Goal: Check status: Check status

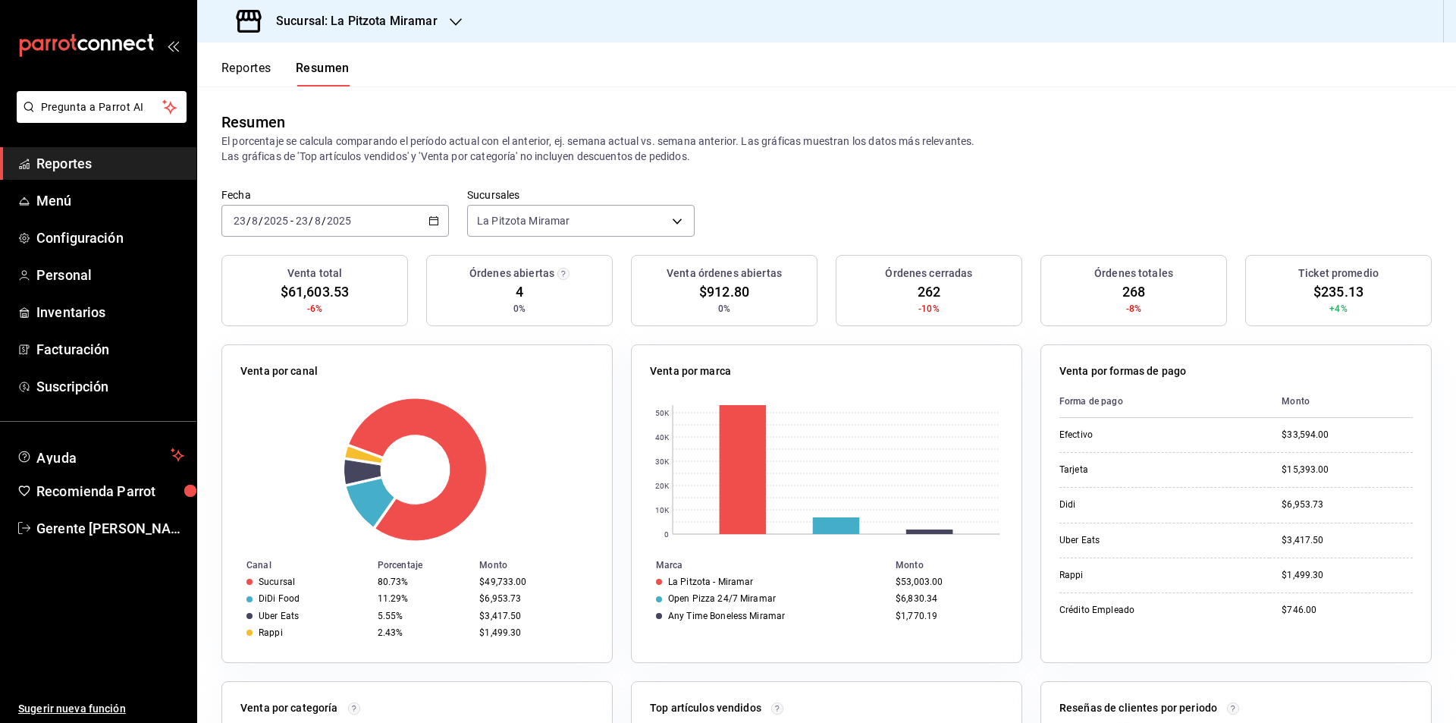
click at [434, 206] on div "[DATE] [DATE] - [DATE] [DATE]" at bounding box center [335, 221] width 228 height 32
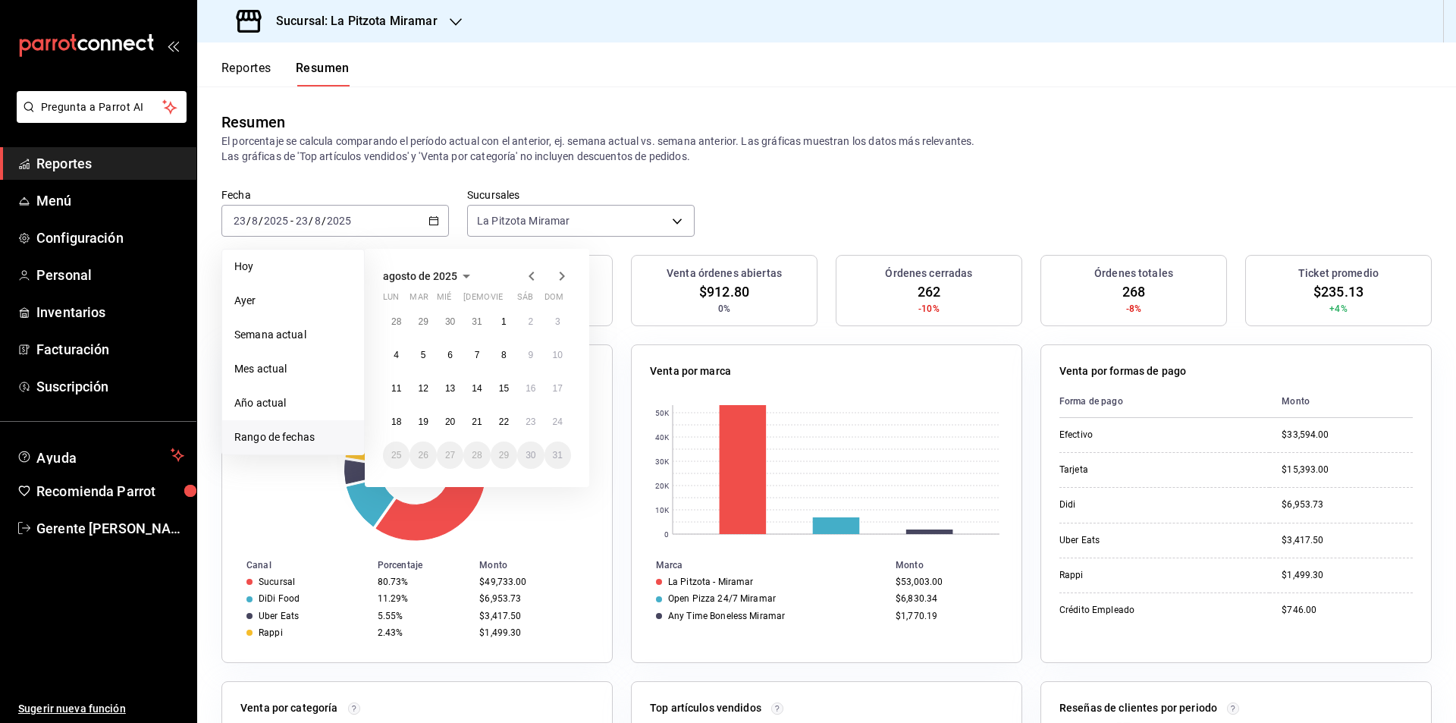
click at [308, 434] on span "Rango de fechas" at bounding box center [293, 437] width 118 height 16
click at [535, 426] on abbr "23" at bounding box center [531, 421] width 10 height 11
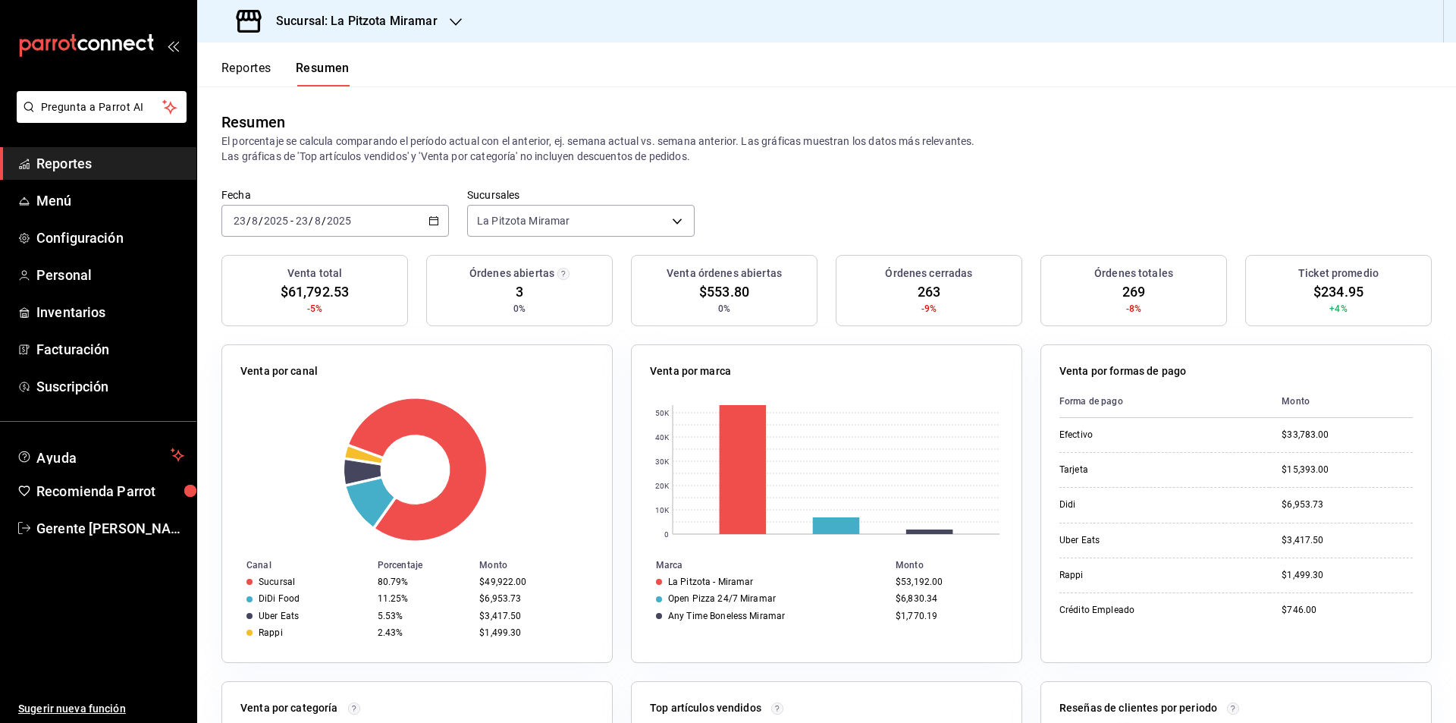
click at [429, 222] on \(Stroke\) "button" at bounding box center [433, 221] width 9 height 8
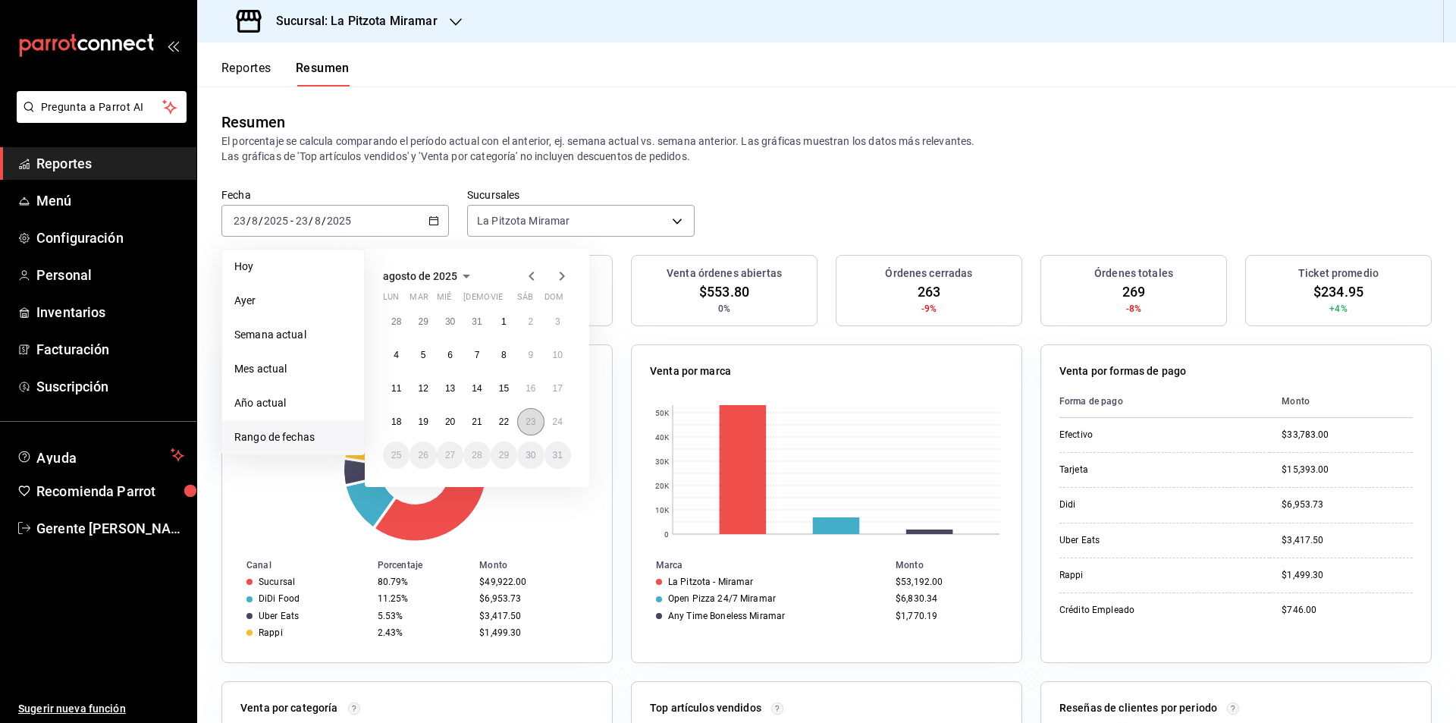
click at [529, 430] on button "23" at bounding box center [530, 421] width 27 height 27
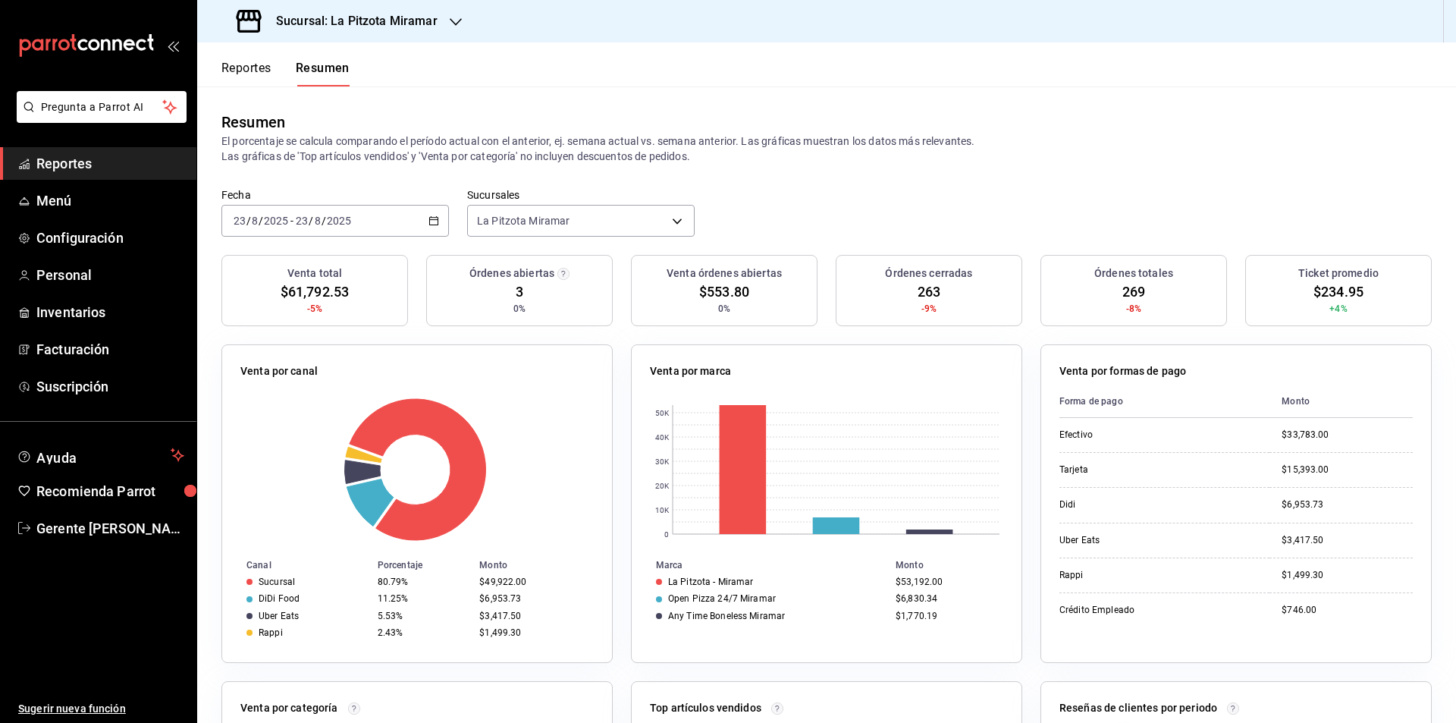
click at [548, 376] on div "Venta por canal" at bounding box center [416, 374] width 353 height 22
click at [264, 68] on button "Reportes" at bounding box center [246, 74] width 50 height 26
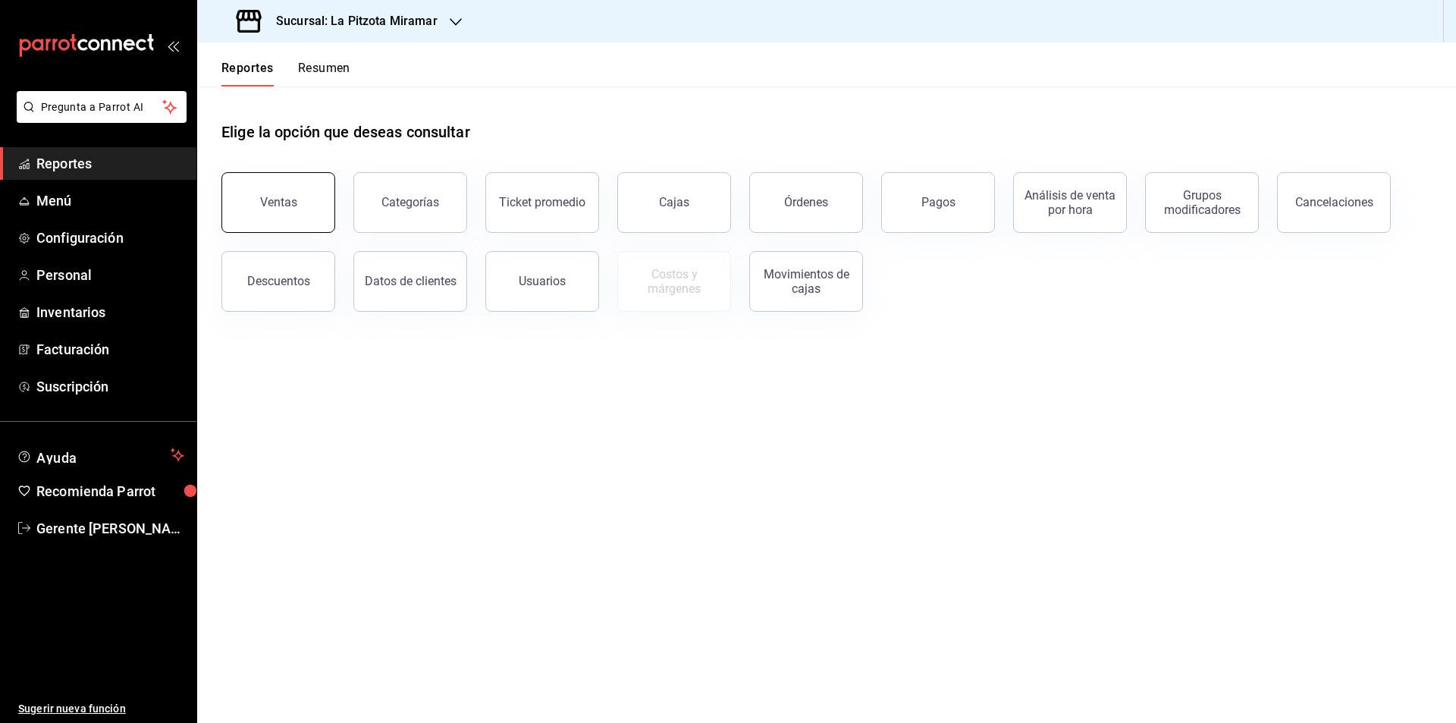
click at [270, 181] on button "Ventas" at bounding box center [278, 202] width 114 height 61
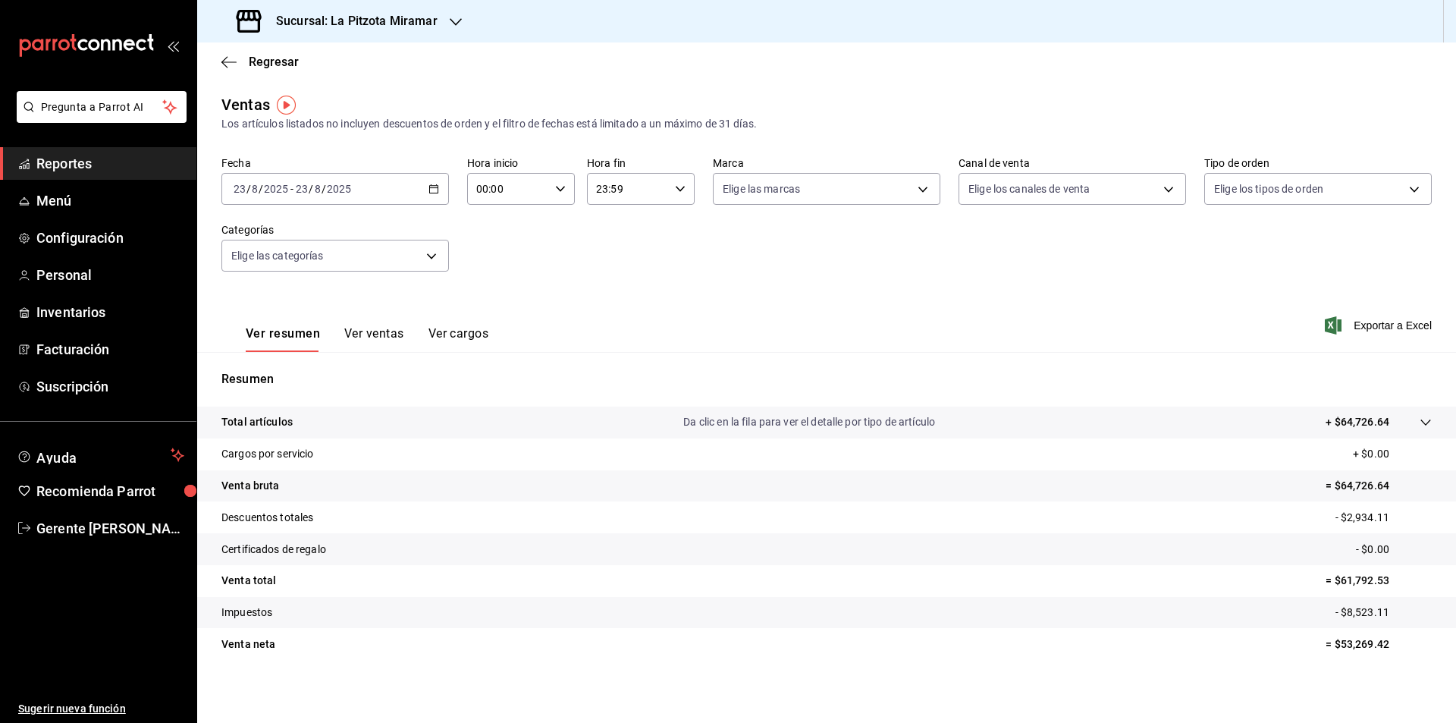
click at [435, 182] on div "[DATE] [DATE] - [DATE] [DATE]" at bounding box center [335, 189] width 228 height 32
click at [367, 339] on button "Ver ventas" at bounding box center [374, 339] width 60 height 26
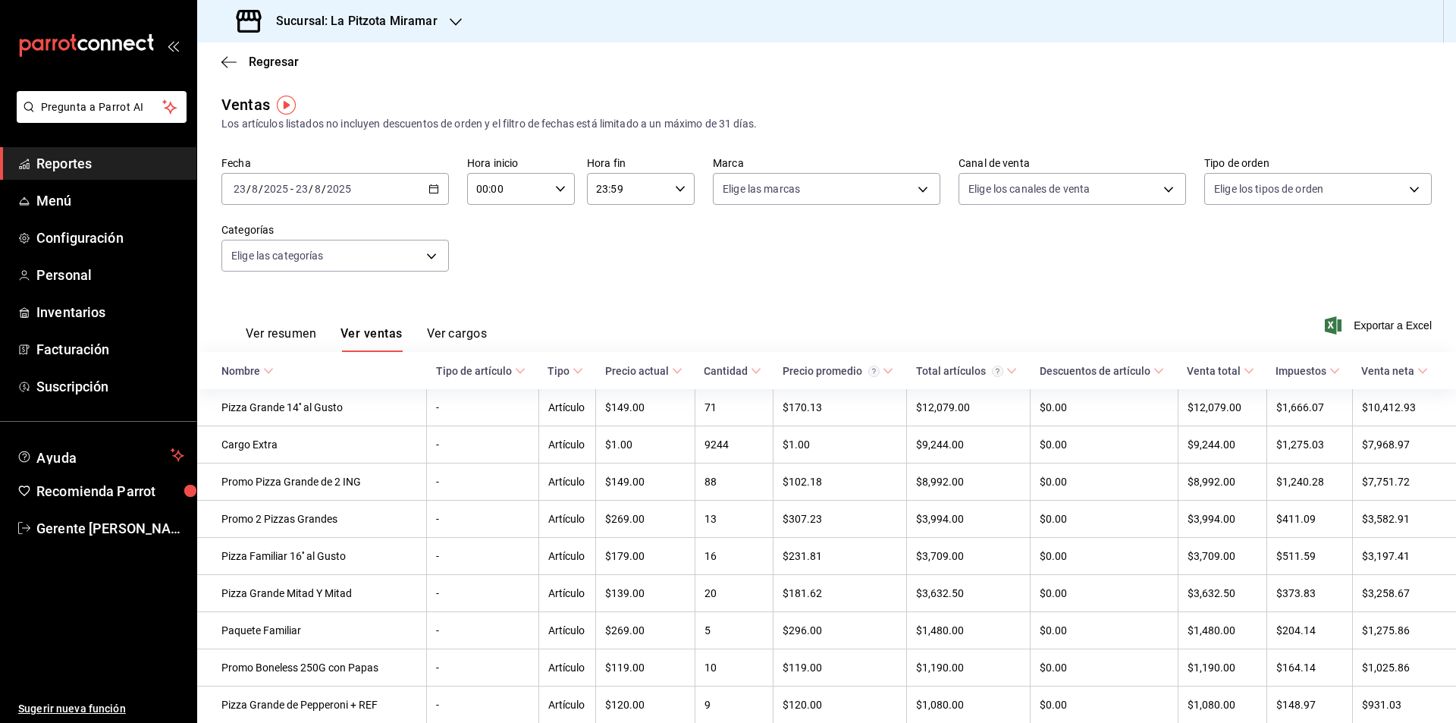
click at [434, 189] on icon "button" at bounding box center [433, 189] width 11 height 11
click at [311, 374] on span "Rango de fechas" at bounding box center [293, 371] width 118 height 16
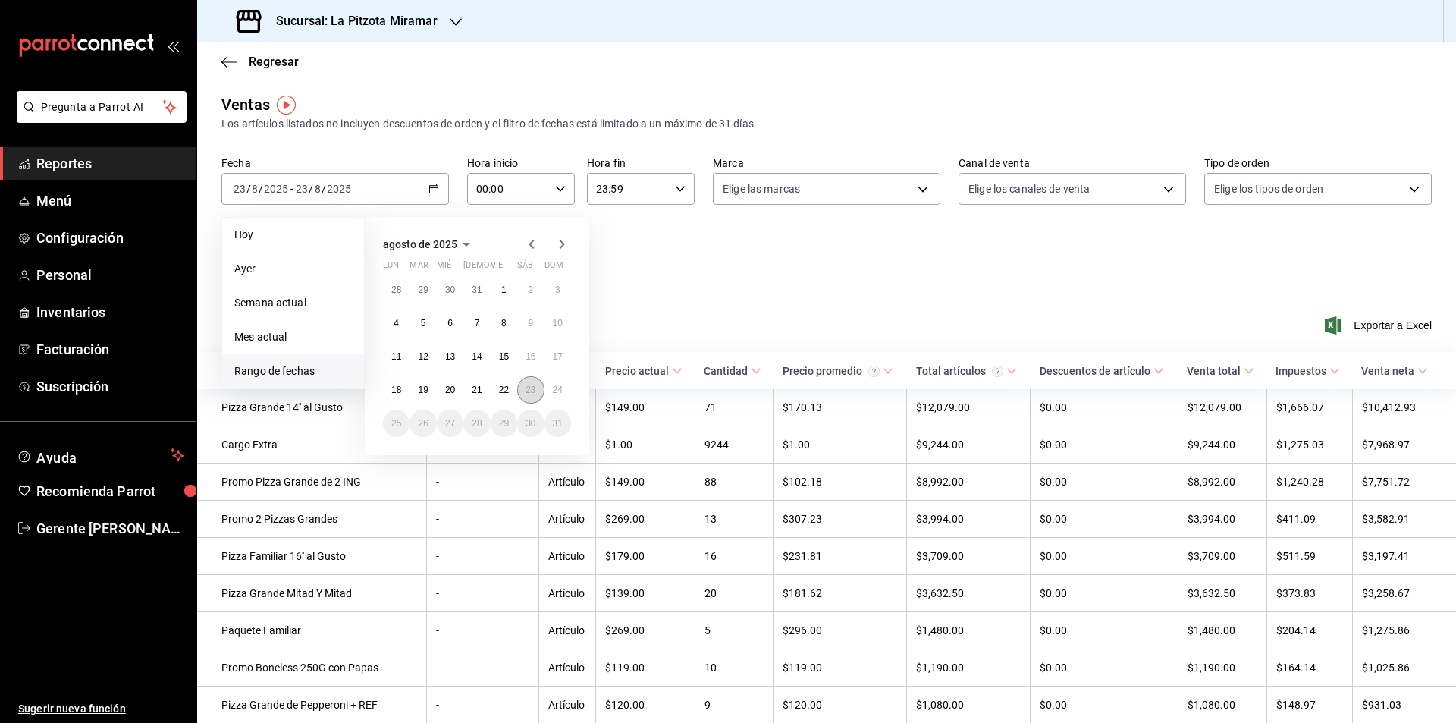
click at [518, 392] on button "23" at bounding box center [530, 389] width 27 height 27
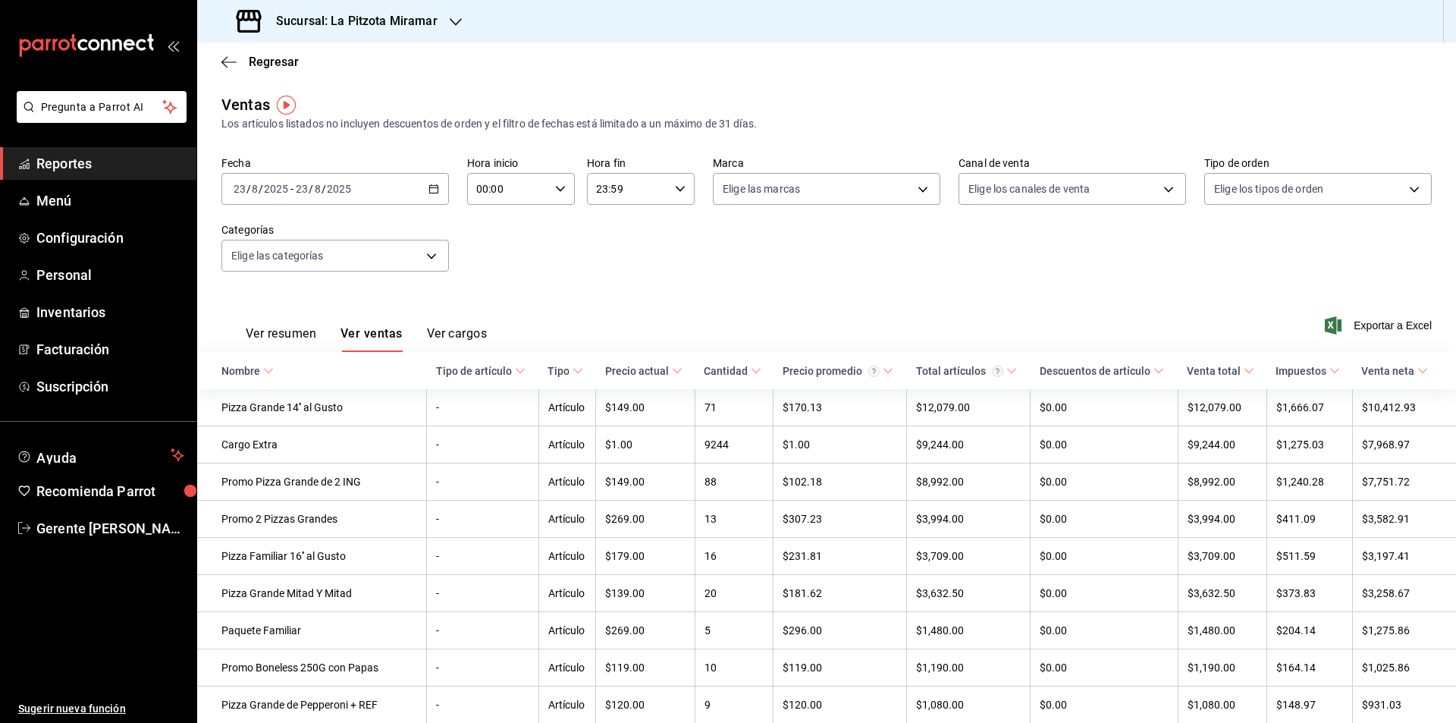
click at [361, 5] on div "Sucursal: La Pitzota Miramar" at bounding box center [338, 21] width 259 height 42
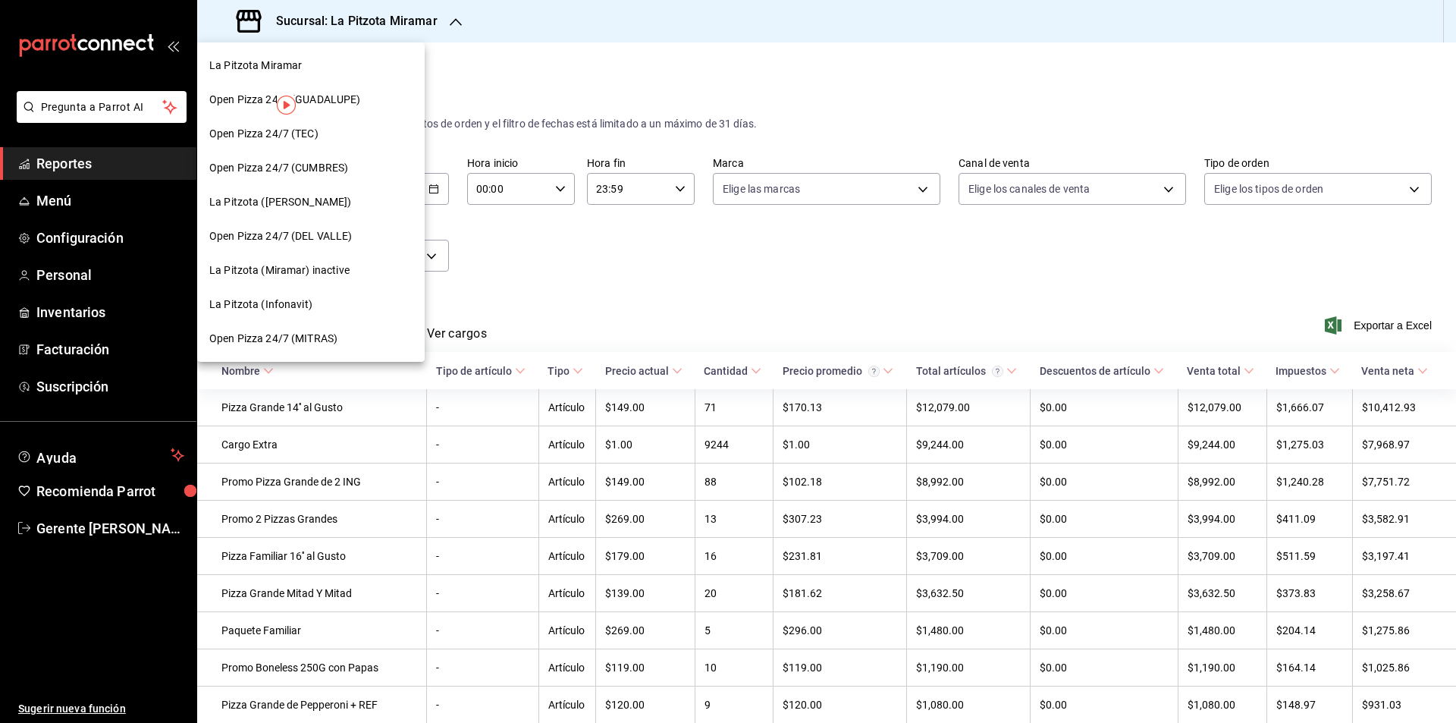
drag, startPoint x: 512, startPoint y: 89, endPoint x: 522, endPoint y: 81, distance: 12.4
click at [519, 83] on div at bounding box center [728, 361] width 1456 height 723
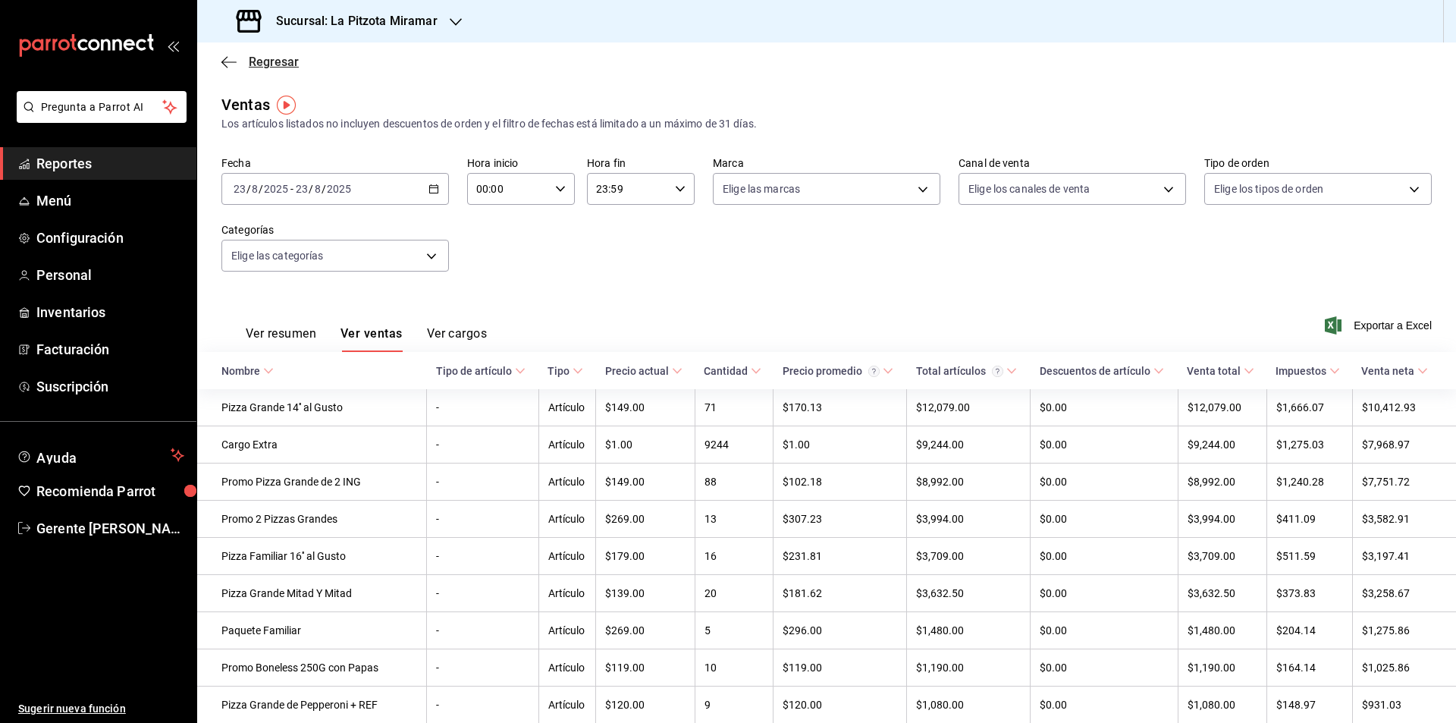
click at [242, 60] on span "Regresar" at bounding box center [259, 62] width 77 height 14
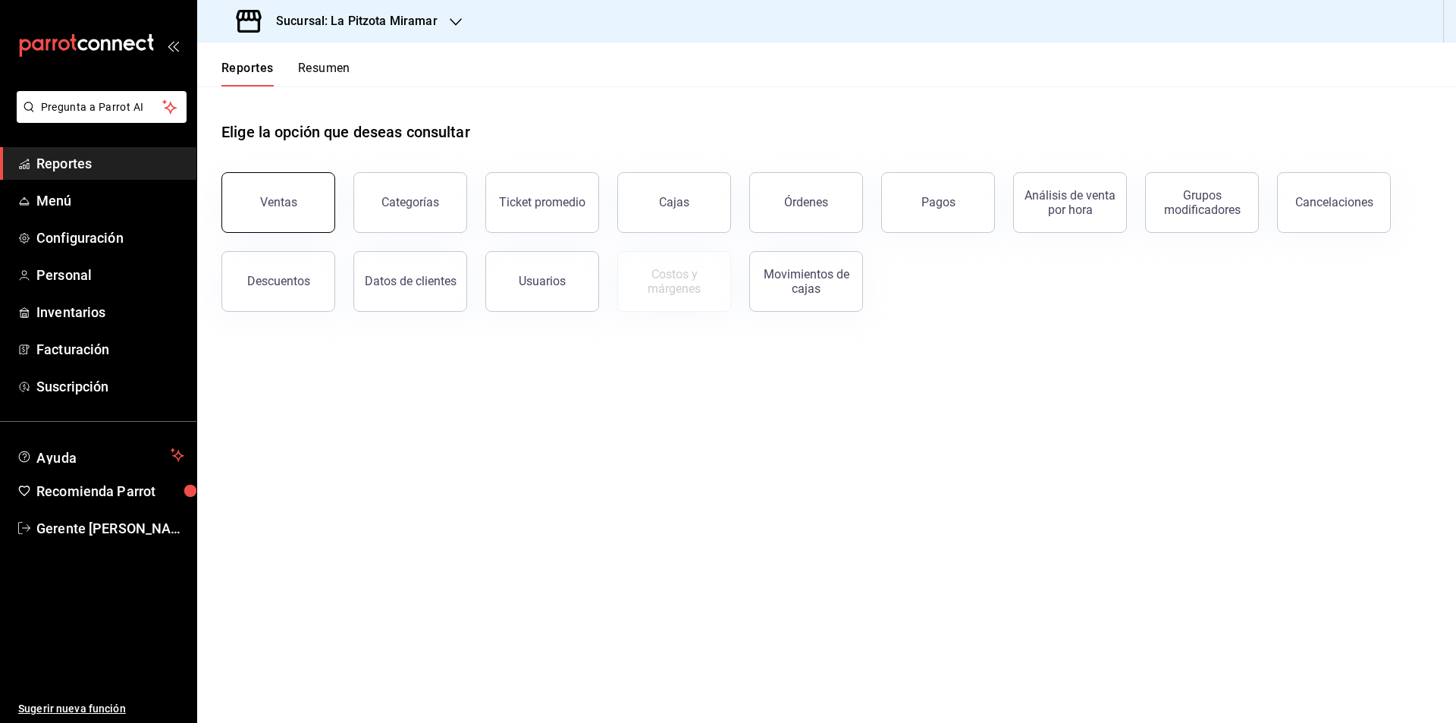
click at [329, 179] on button "Ventas" at bounding box center [278, 202] width 114 height 61
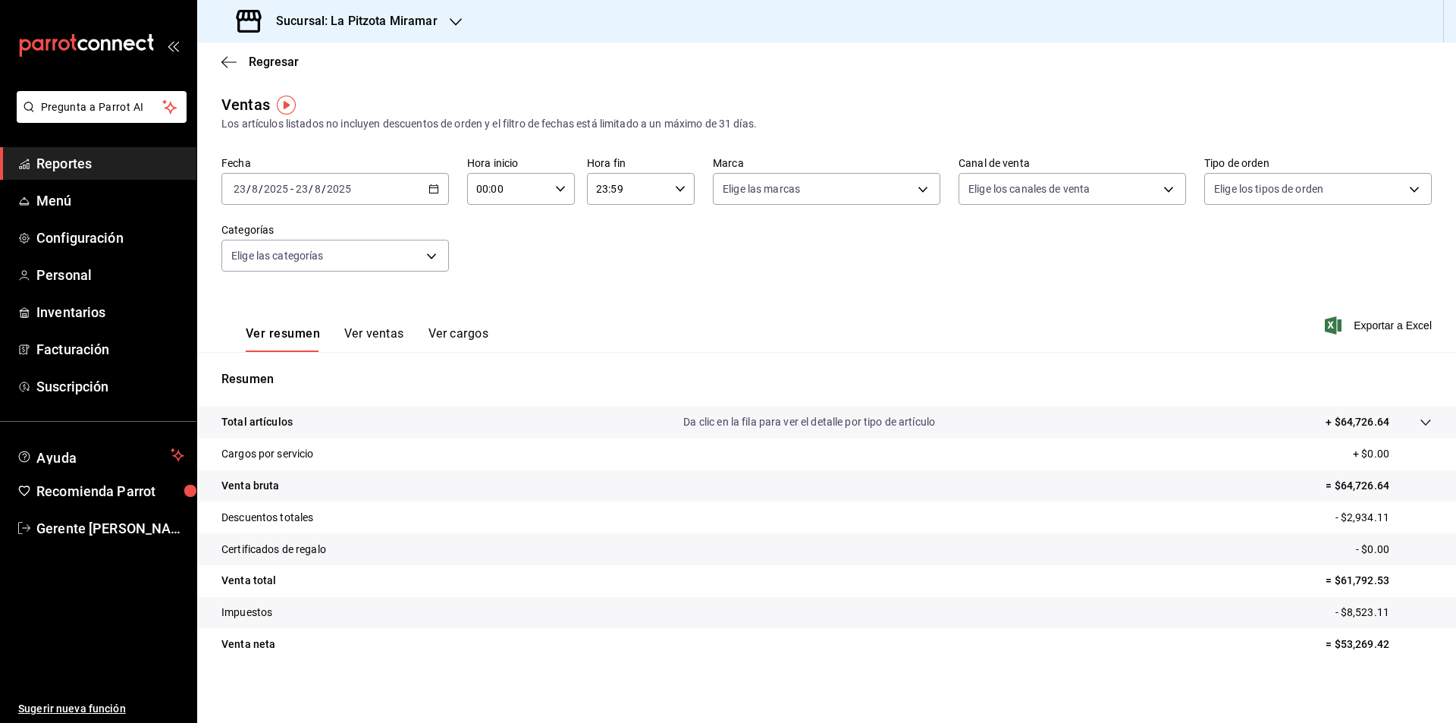
click at [435, 199] on div "[DATE] [DATE] - [DATE] [DATE]" at bounding box center [335, 189] width 228 height 32
click at [323, 362] on li "Rango de fechas" at bounding box center [293, 371] width 142 height 34
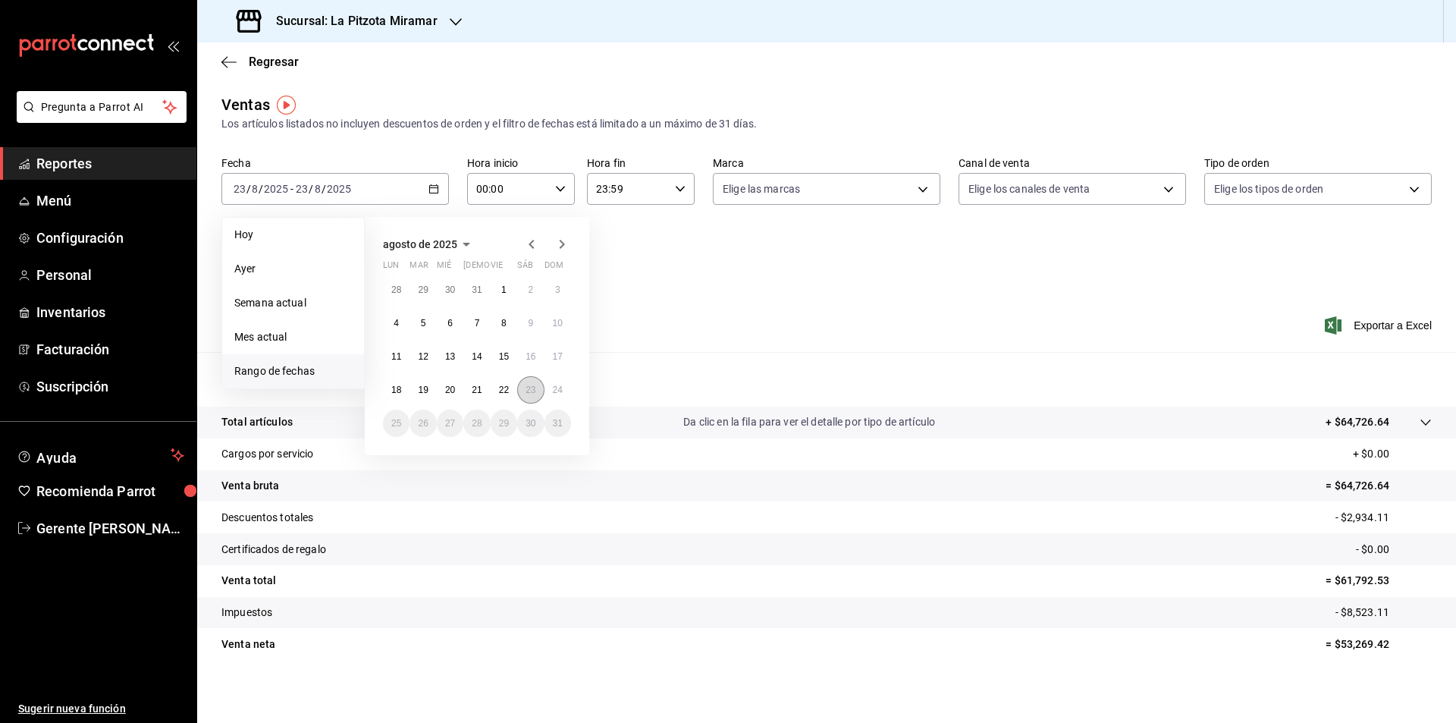
click at [532, 393] on abbr "23" at bounding box center [531, 390] width 10 height 11
click at [532, 394] on abbr "23" at bounding box center [531, 390] width 10 height 11
